Goal: Transaction & Acquisition: Download file/media

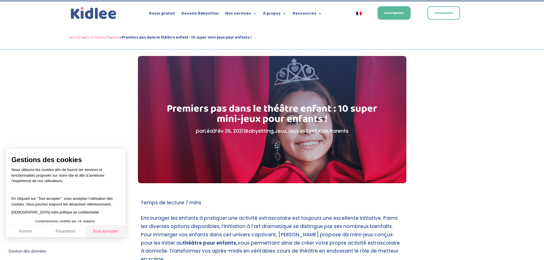
click at [104, 229] on button "Tout accepter" at bounding box center [106, 232] width 40 height 12
checkbox input "true"
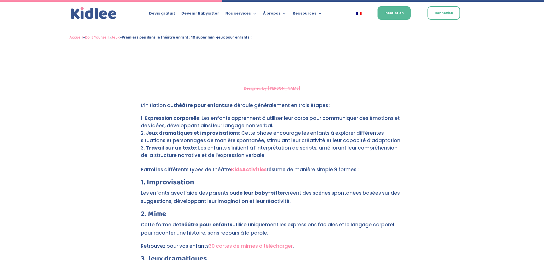
scroll to position [1029, 0]
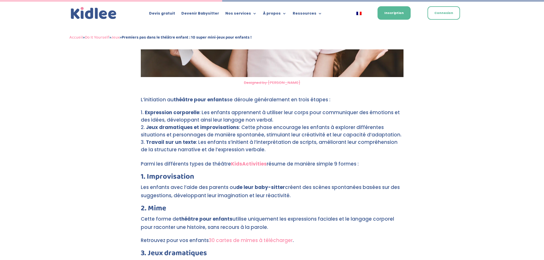
click at [275, 237] on link "30 cartes de mimes à télécharger" at bounding box center [251, 240] width 84 height 7
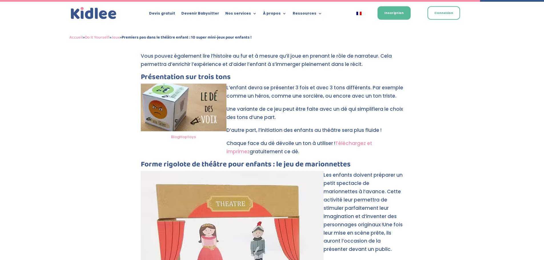
scroll to position [2221, 0]
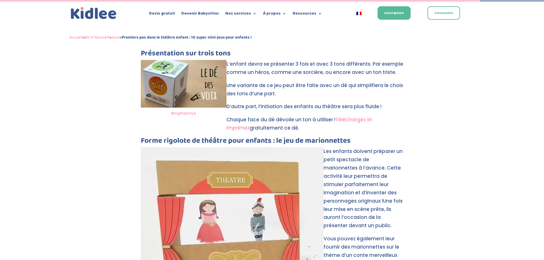
click at [365, 116] on link "Téléchargez et imprimez" at bounding box center [300, 123] width 146 height 15
